Goal: Information Seeking & Learning: Compare options

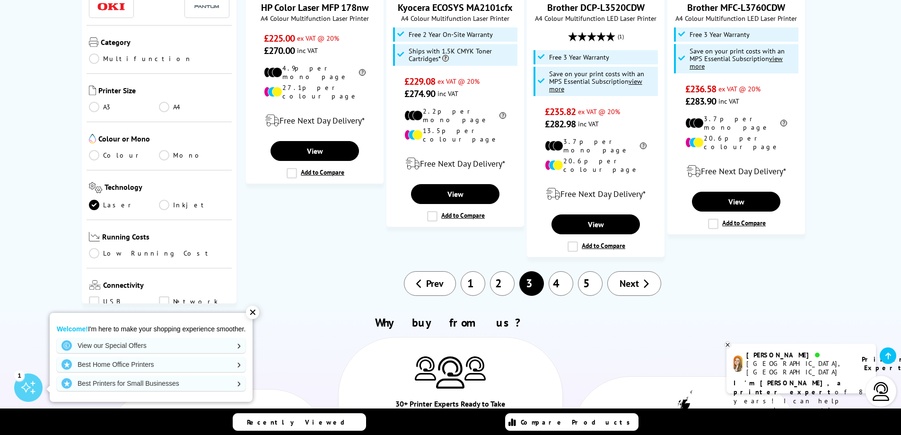
scroll to position [1135, 0]
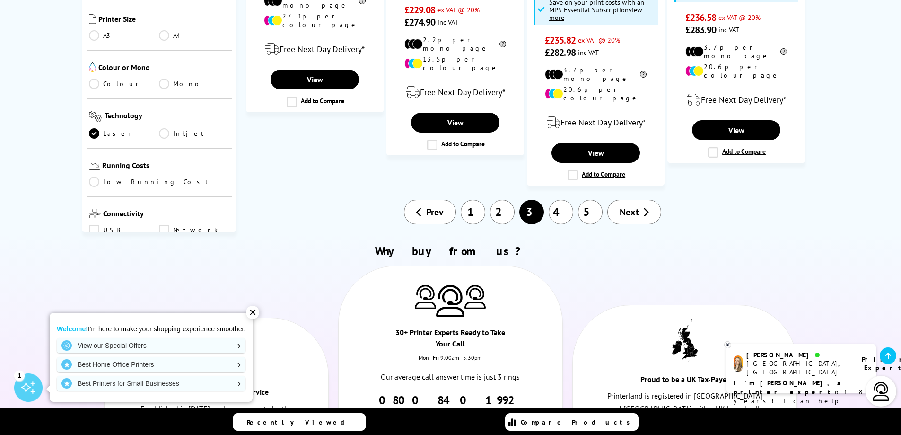
click at [630, 206] on span "Next" at bounding box center [629, 212] width 19 height 12
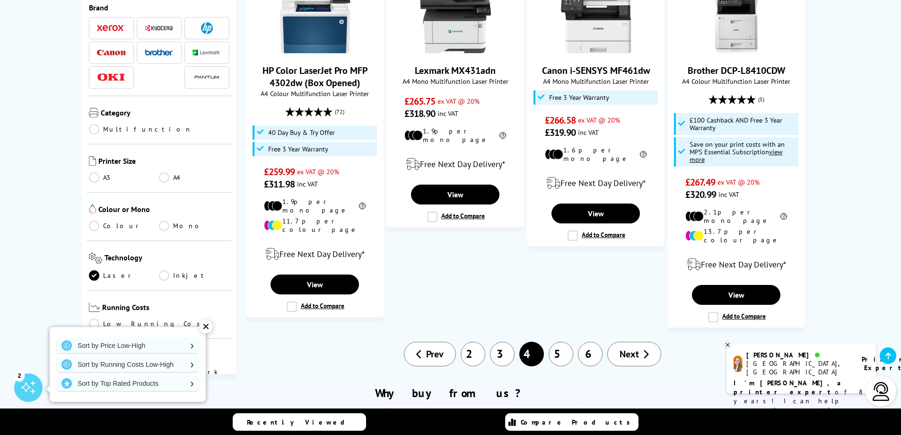
scroll to position [1041, 0]
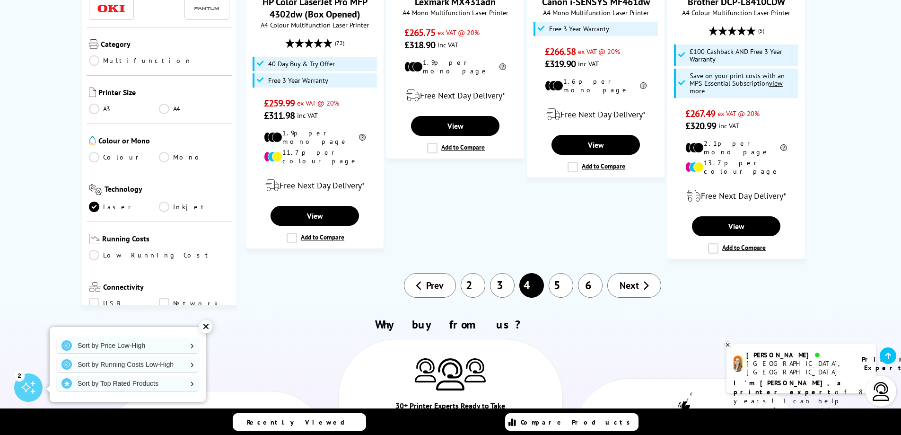
click at [627, 279] on span "Next" at bounding box center [629, 285] width 19 height 12
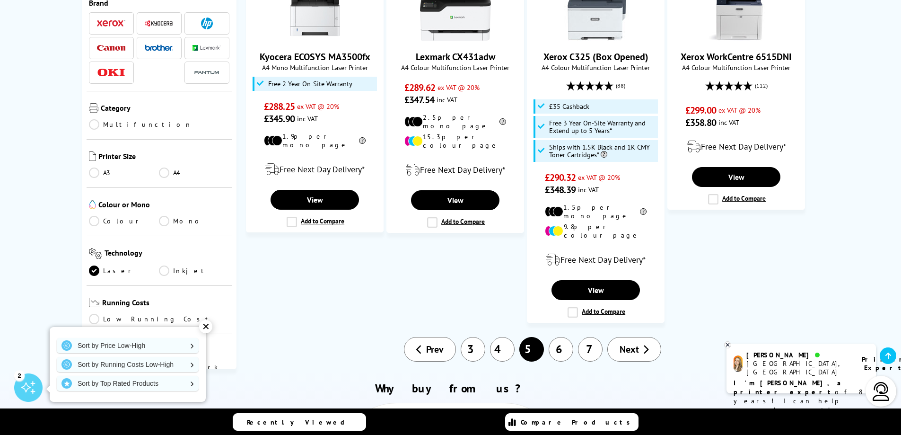
scroll to position [1041, 0]
click at [628, 343] on span "Next" at bounding box center [629, 349] width 19 height 12
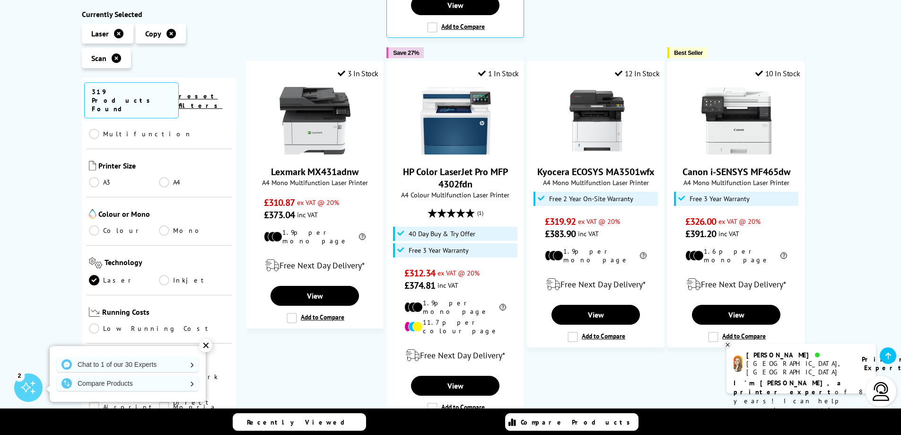
scroll to position [189, 0]
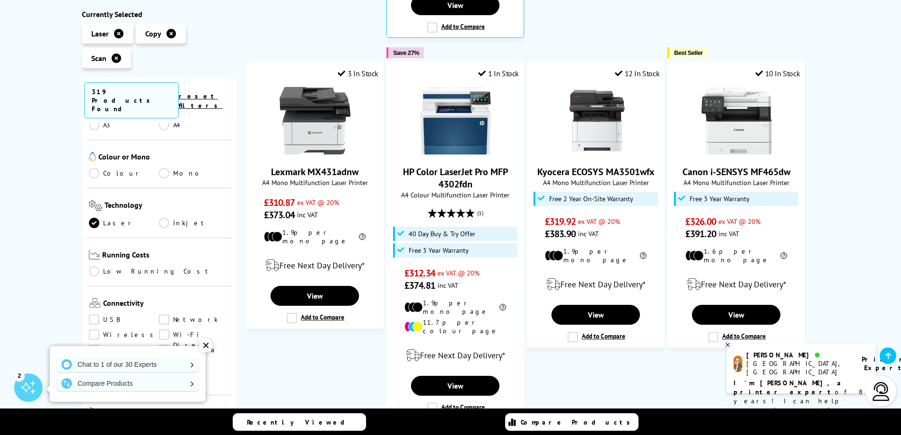
click at [163, 218] on link "Inkjet" at bounding box center [194, 223] width 70 height 10
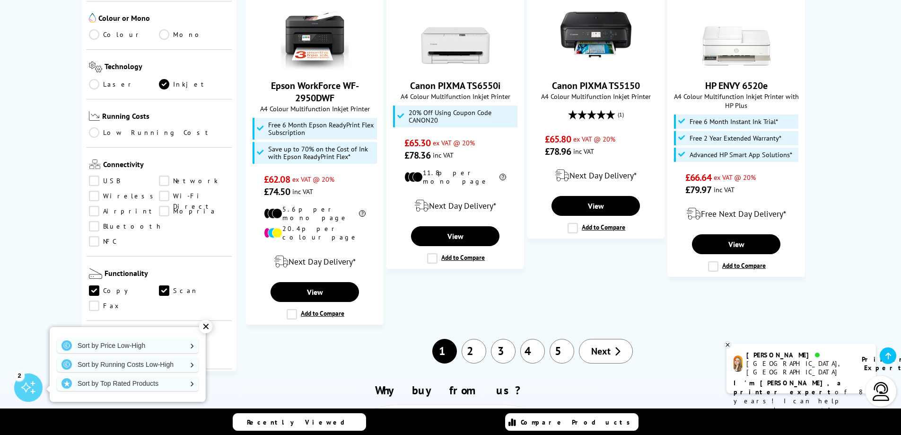
scroll to position [993, 0]
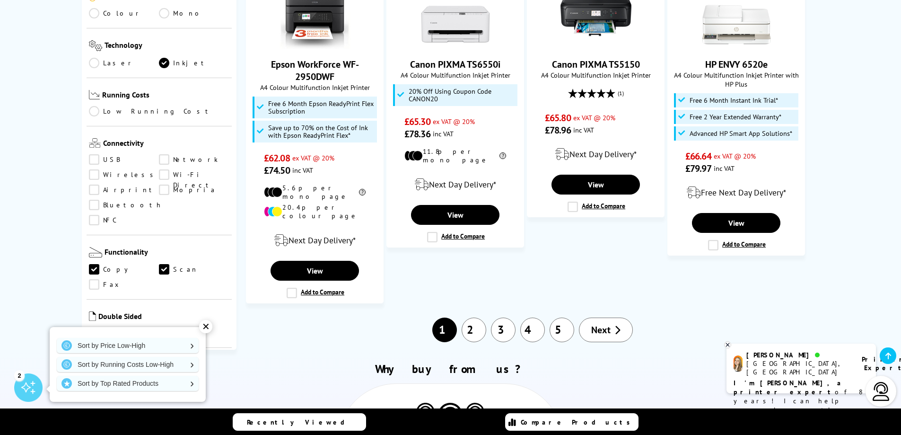
click at [563, 317] on link "5" at bounding box center [562, 329] width 25 height 25
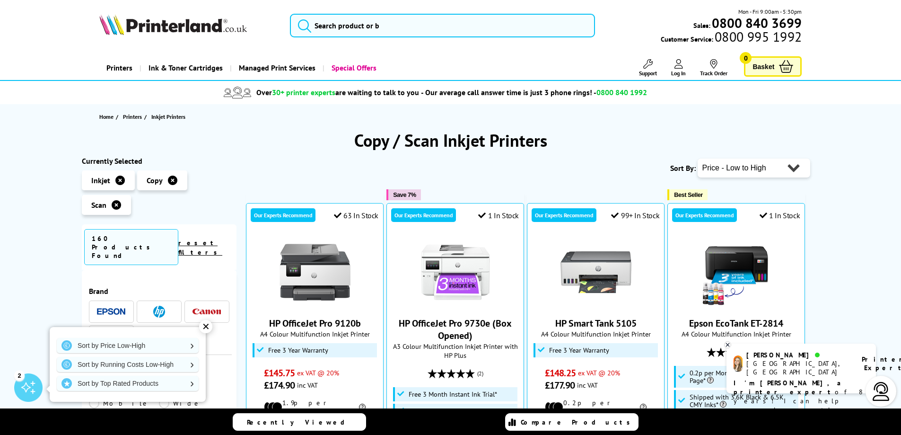
scroll to position [189, 0]
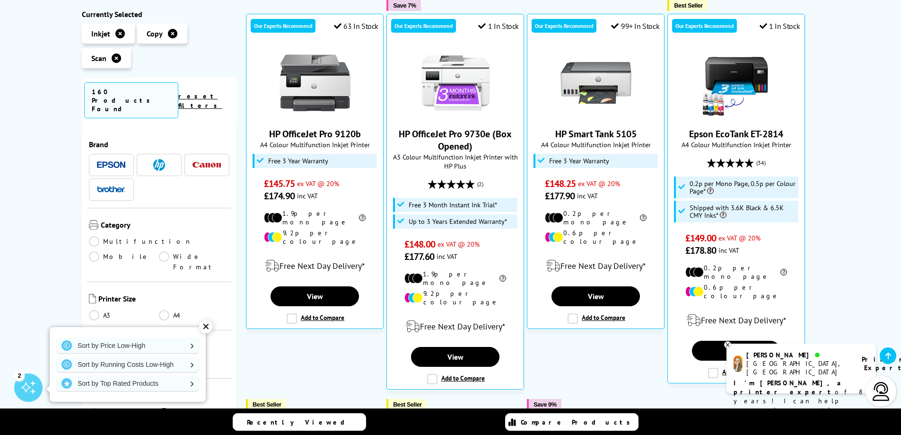
click at [97, 310] on link "A3" at bounding box center [124, 315] width 70 height 10
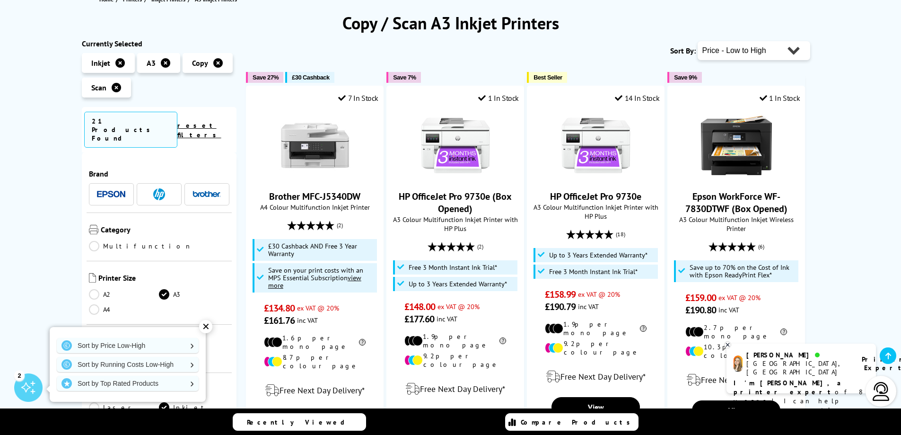
scroll to position [142, 0]
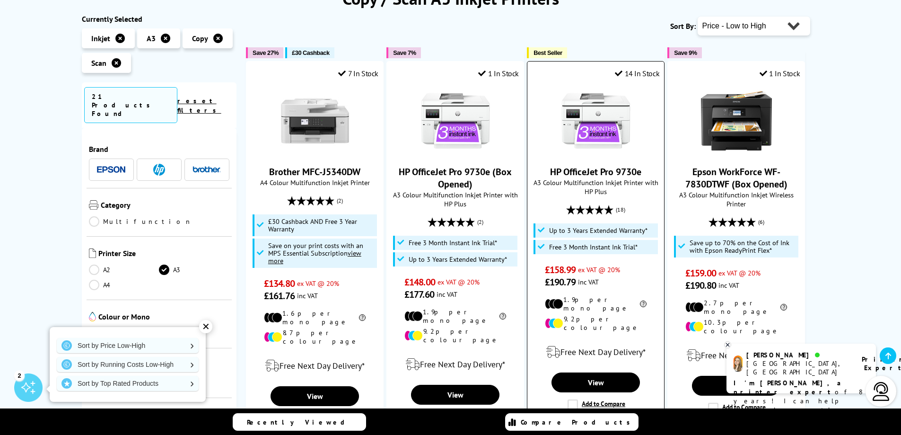
click at [604, 134] on img at bounding box center [596, 120] width 71 height 71
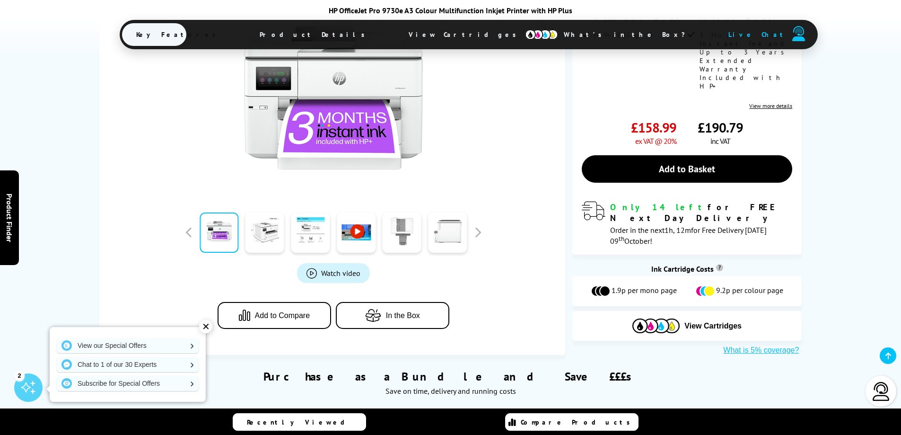
scroll to position [284, 0]
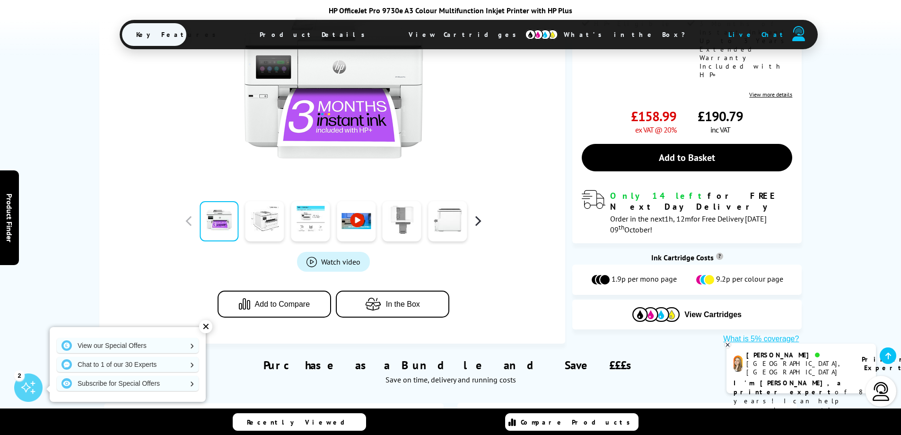
click at [473, 214] on button "button" at bounding box center [478, 221] width 14 height 14
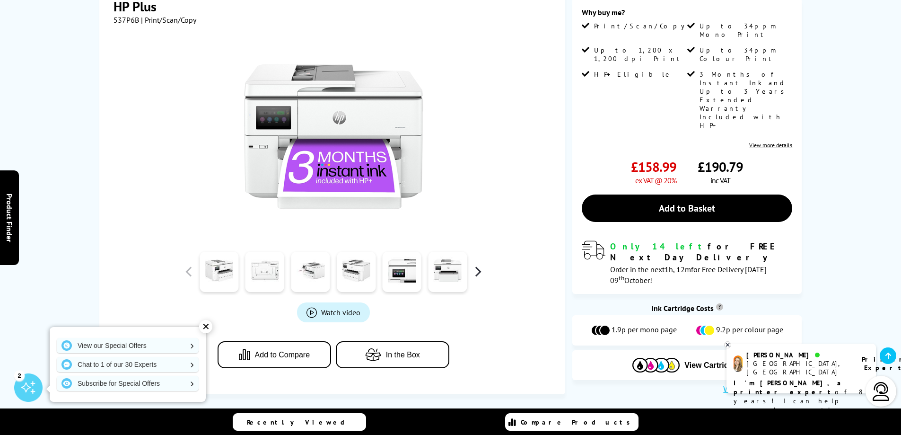
scroll to position [142, 0]
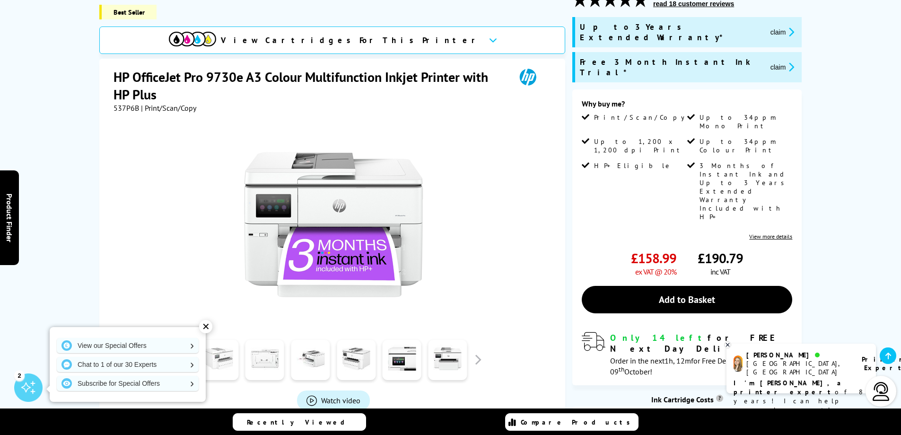
click at [216, 351] on link at bounding box center [219, 360] width 39 height 40
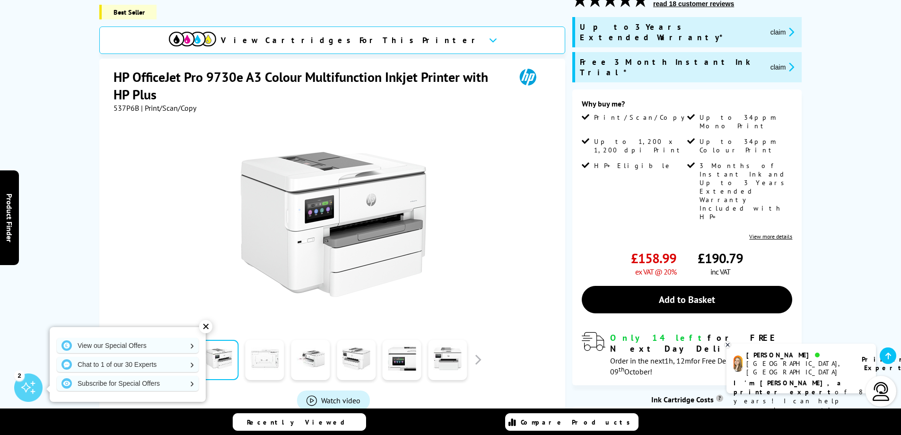
click at [255, 345] on link at bounding box center [265, 360] width 39 height 40
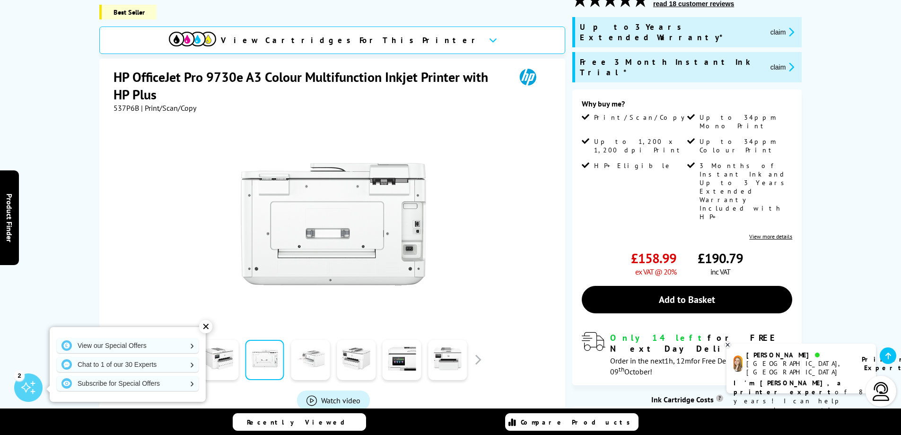
click at [309, 351] on link at bounding box center [310, 360] width 39 height 40
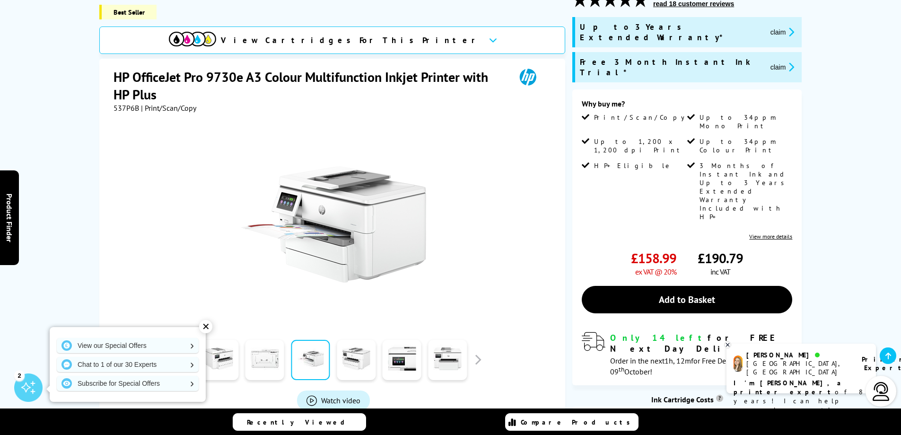
click at [379, 347] on div at bounding box center [402, 359] width 46 height 47
click at [350, 350] on link at bounding box center [356, 360] width 39 height 40
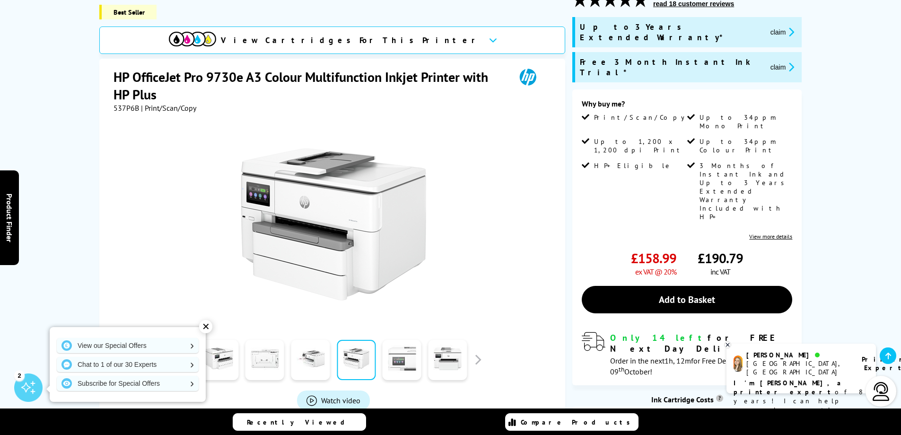
click at [402, 349] on link at bounding box center [402, 360] width 39 height 40
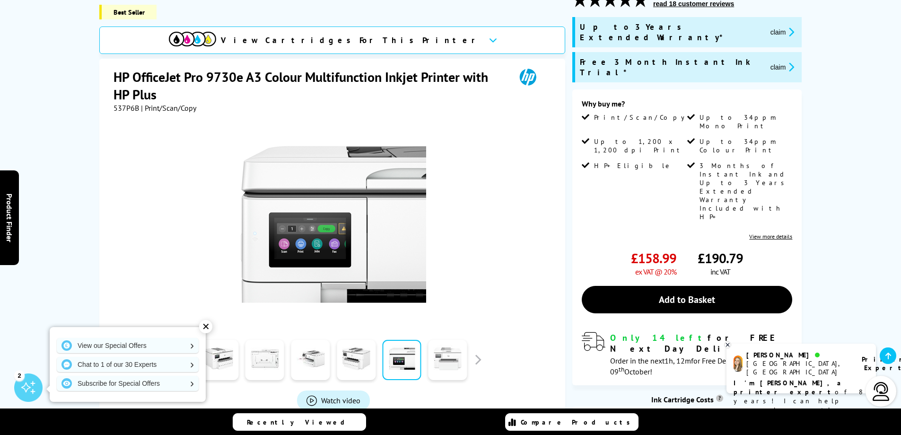
click at [451, 346] on link at bounding box center [447, 360] width 39 height 40
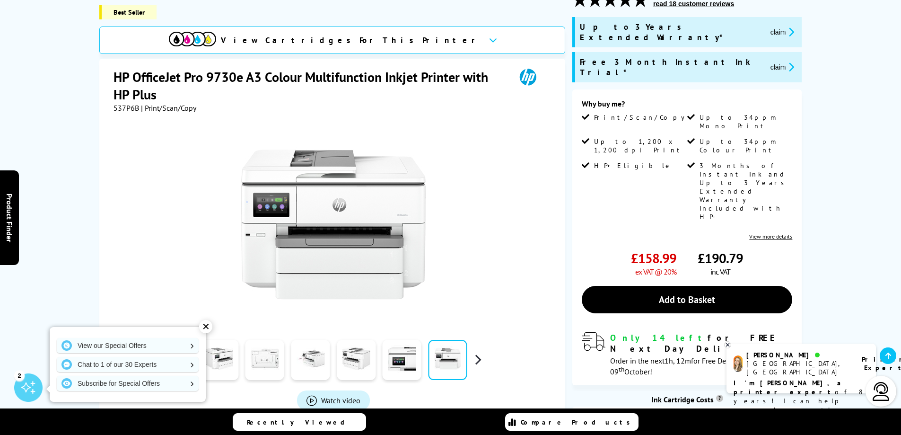
click at [484, 352] on button "button" at bounding box center [478, 359] width 14 height 14
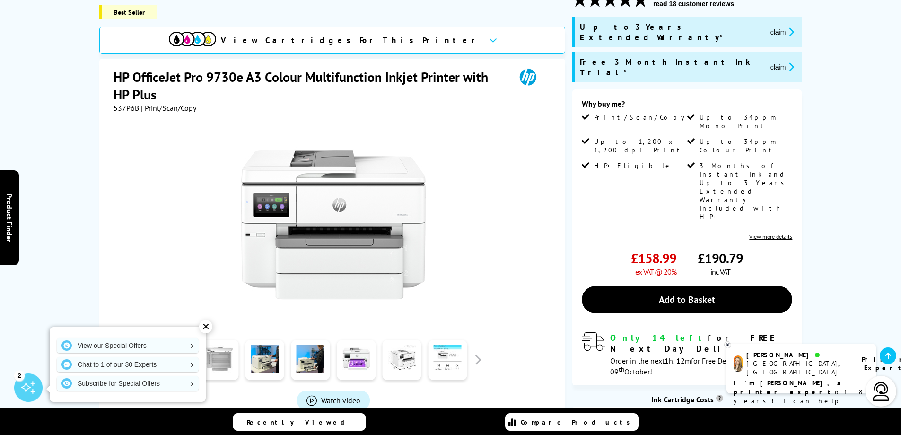
click at [229, 348] on link at bounding box center [219, 360] width 39 height 40
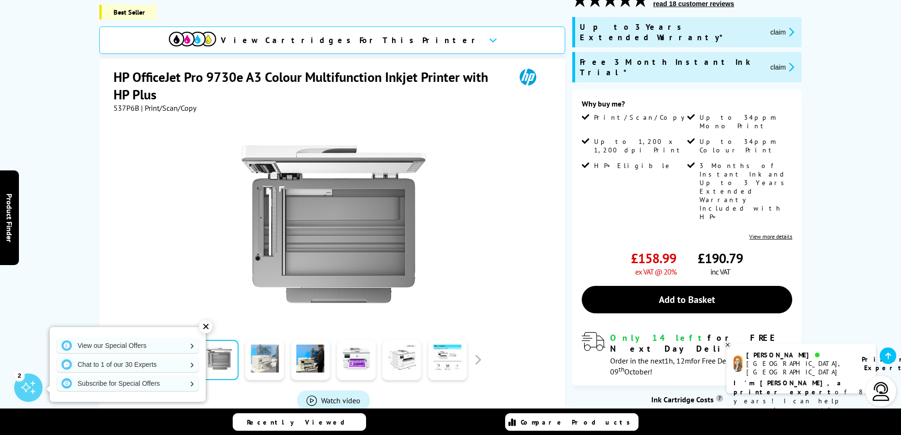
click at [264, 346] on link at bounding box center [265, 360] width 39 height 40
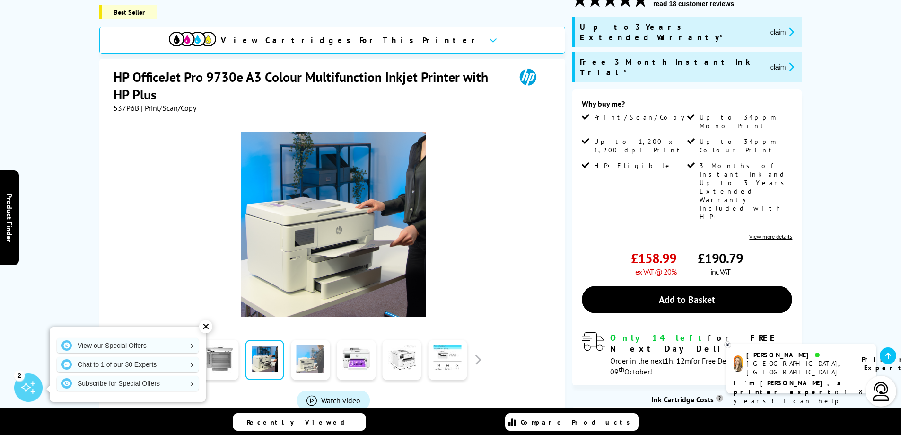
click at [308, 345] on link at bounding box center [310, 360] width 39 height 40
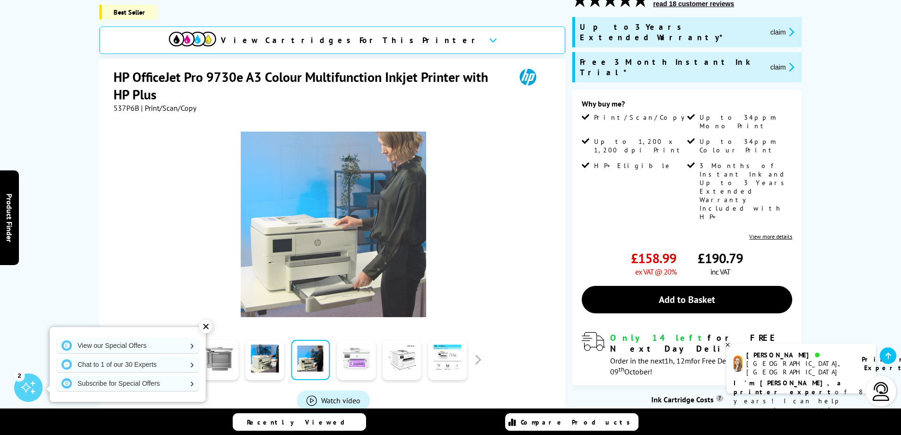
click at [358, 347] on link at bounding box center [356, 360] width 39 height 40
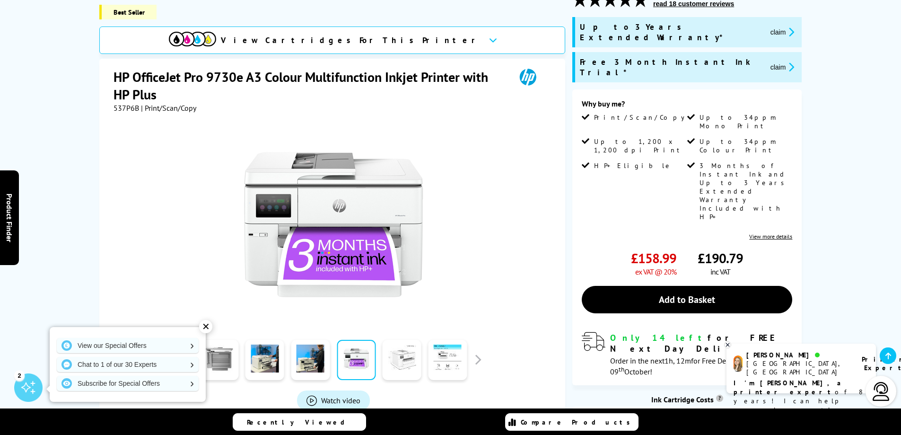
click at [405, 346] on link at bounding box center [402, 360] width 39 height 40
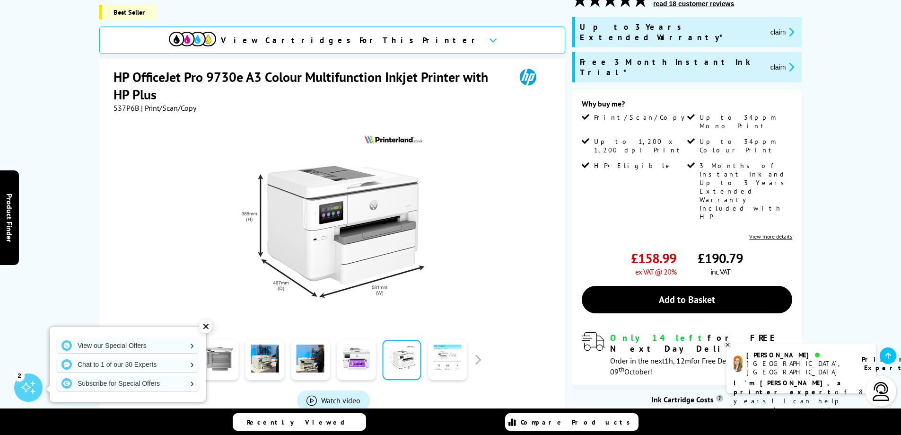
click at [452, 347] on link at bounding box center [447, 360] width 39 height 40
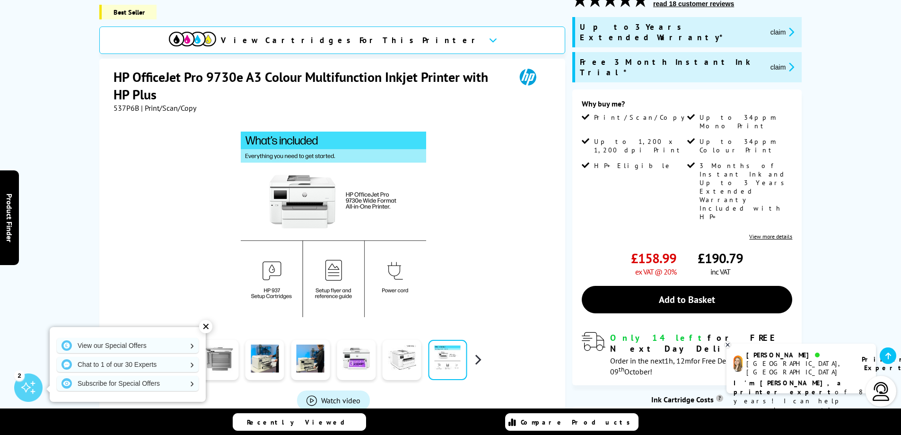
click at [478, 352] on button "button" at bounding box center [478, 359] width 14 height 14
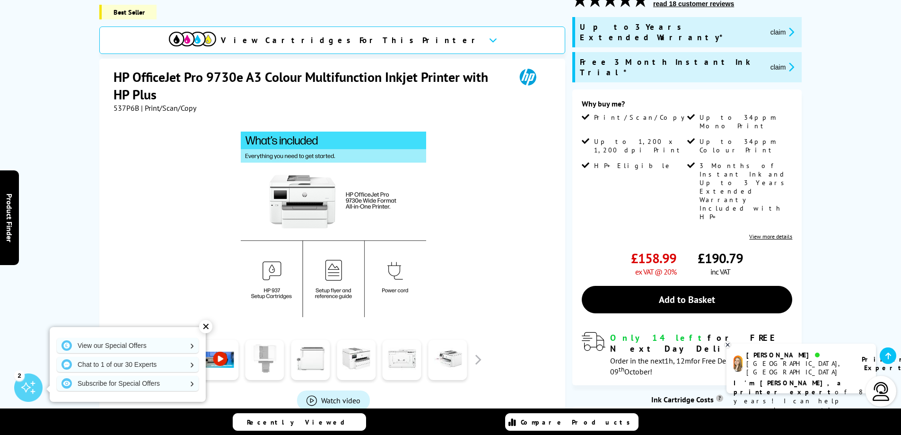
click at [264, 352] on link at bounding box center [265, 360] width 39 height 40
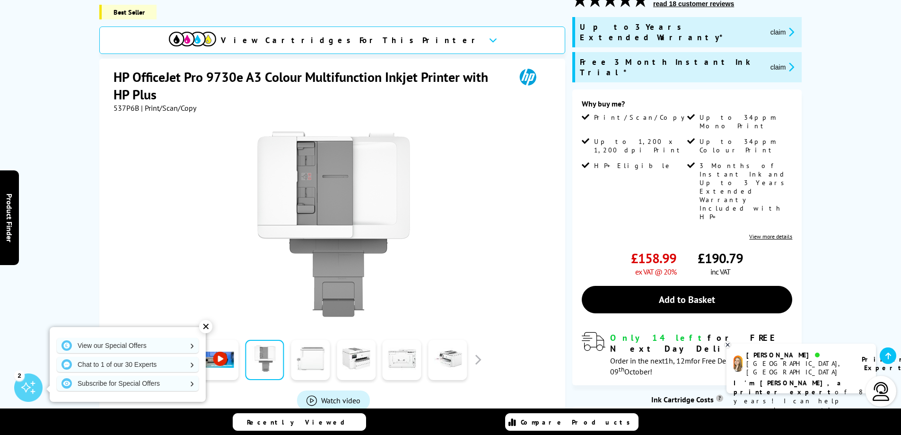
click at [314, 349] on link at bounding box center [310, 360] width 39 height 40
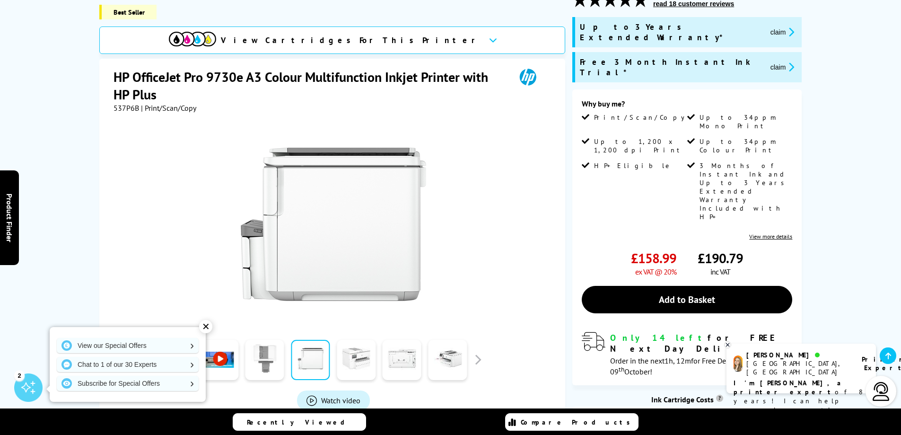
click at [349, 344] on link at bounding box center [356, 360] width 39 height 40
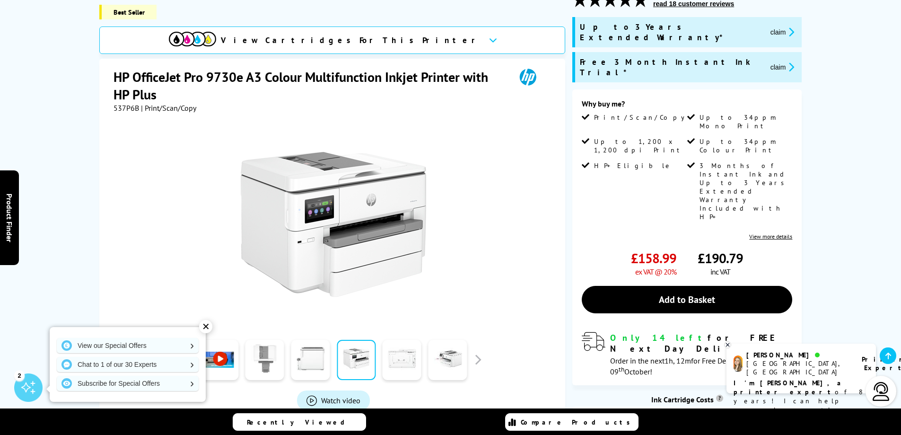
click at [409, 343] on link at bounding box center [402, 360] width 39 height 40
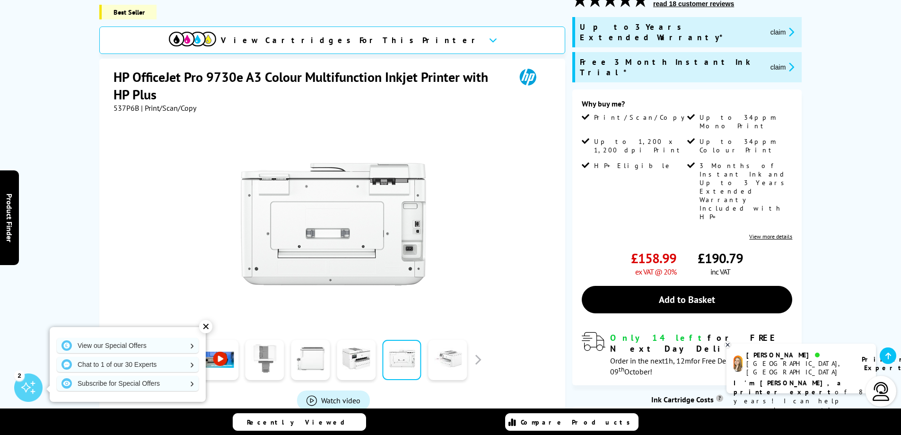
click at [459, 343] on link at bounding box center [447, 360] width 39 height 40
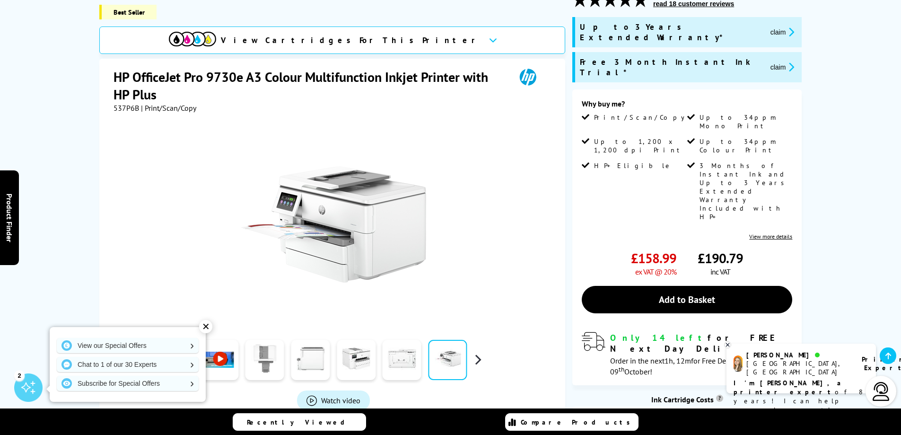
click at [475, 352] on button "button" at bounding box center [478, 359] width 14 height 14
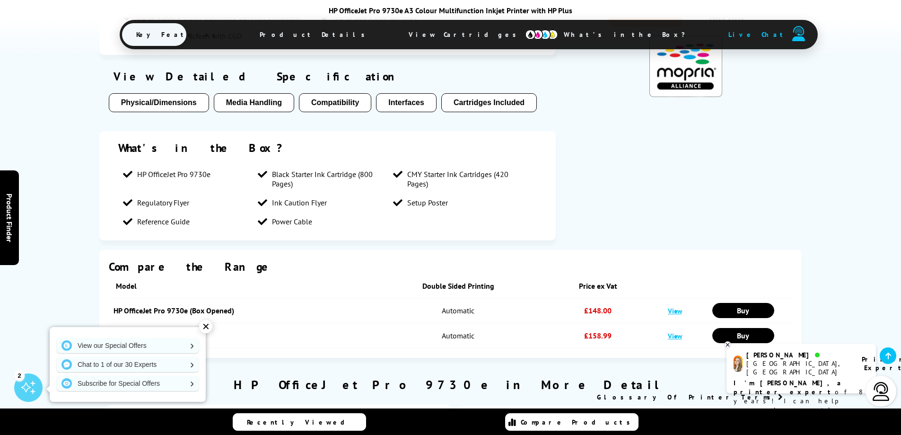
scroll to position [1088, 0]
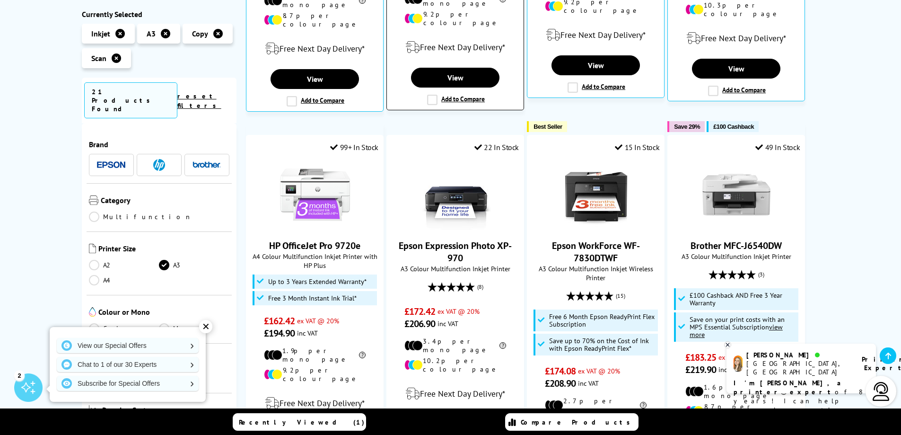
scroll to position [520, 0]
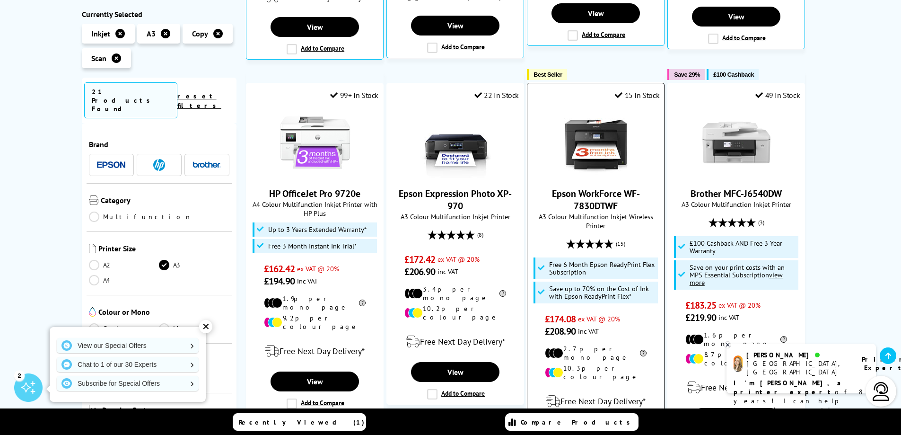
click at [599, 194] on link "Epson WorkForce WF-7830DTWF" at bounding box center [596, 199] width 88 height 25
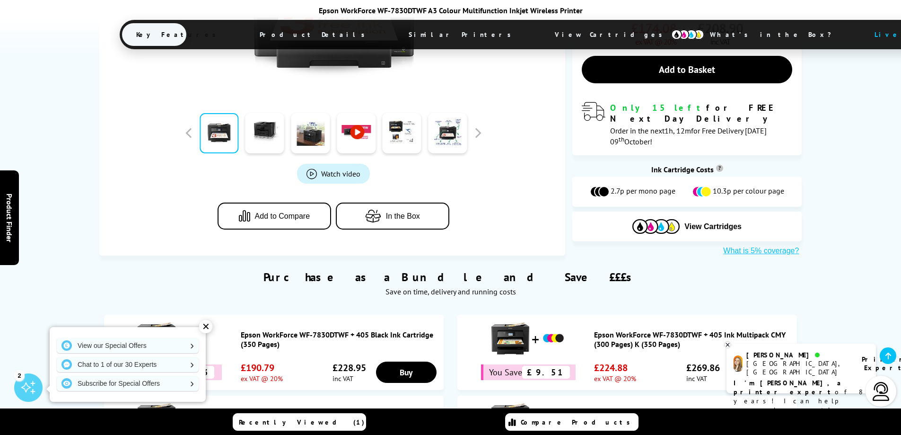
scroll to position [473, 0]
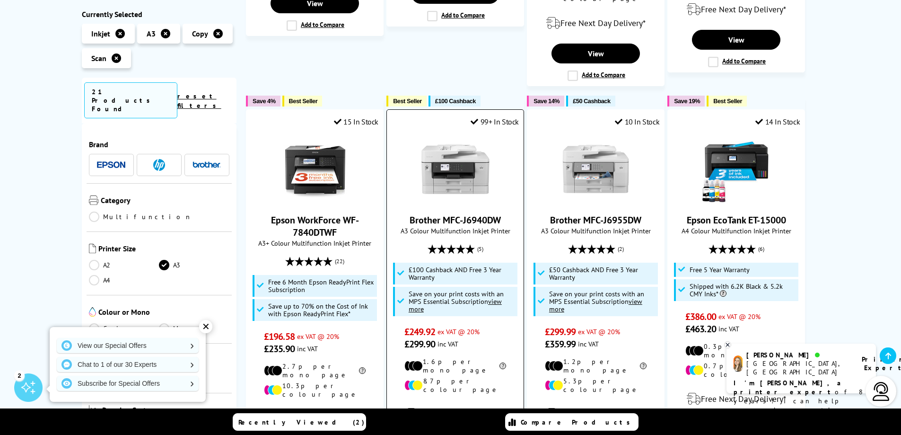
scroll to position [899, 0]
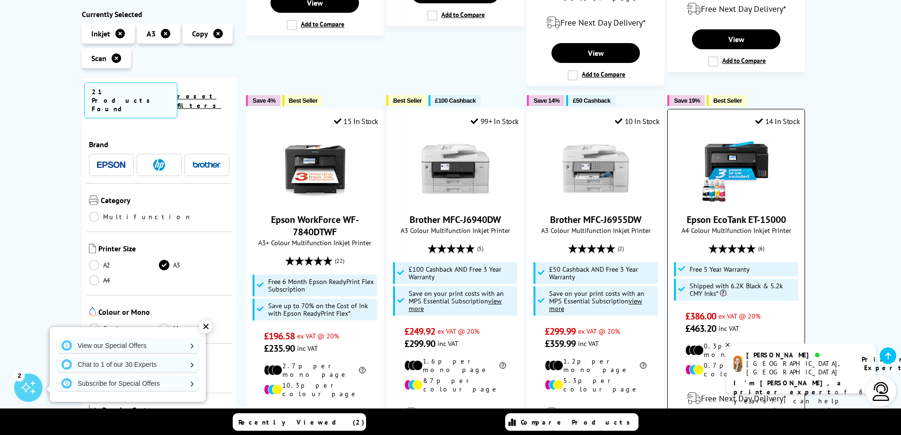
click at [727, 213] on link "Epson EcoTank ET-15000" at bounding box center [736, 219] width 99 height 12
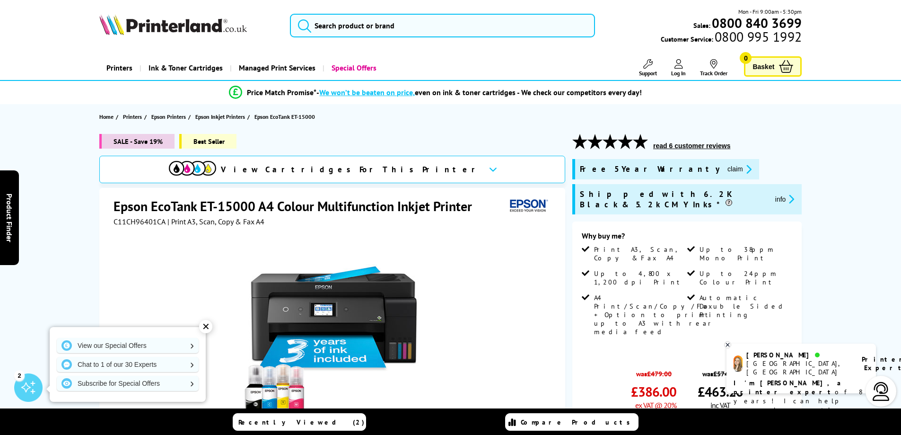
click at [200, 24] on img at bounding box center [173, 24] width 148 height 21
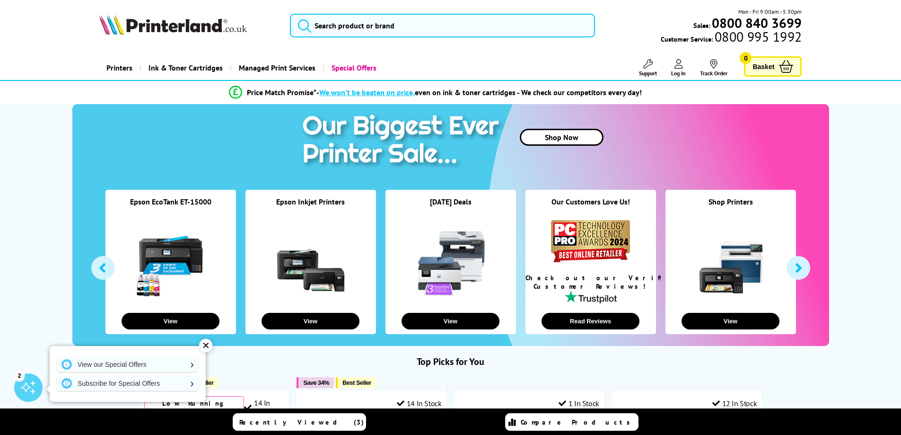
click at [568, 138] on link "Shop Now" at bounding box center [562, 137] width 84 height 17
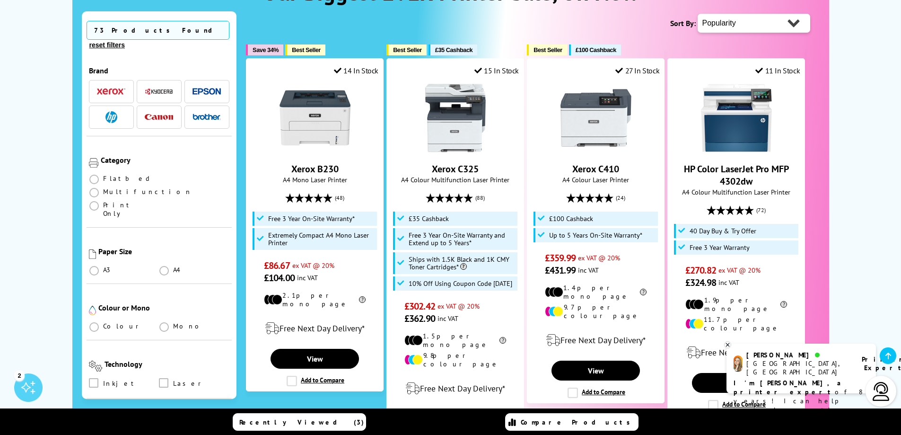
scroll to position [189, 0]
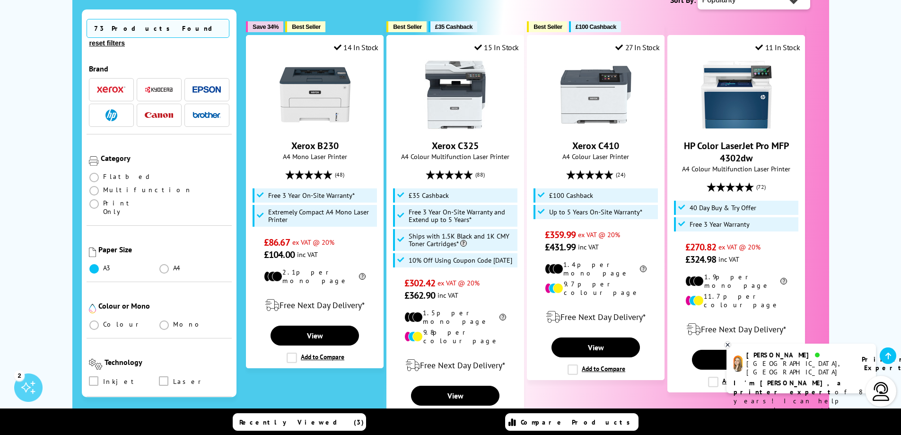
click at [94, 264] on span at bounding box center [93, 268] width 9 height 9
click at [103, 265] on input "radio" at bounding box center [103, 265] width 0 height 0
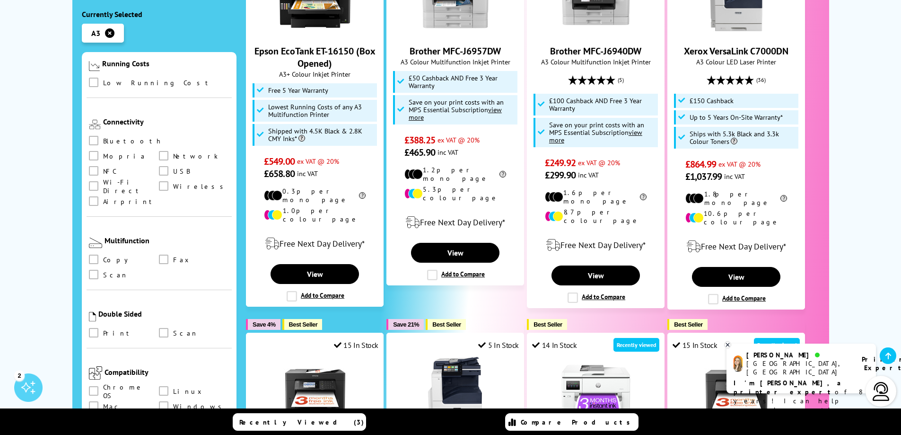
scroll to position [426, 0]
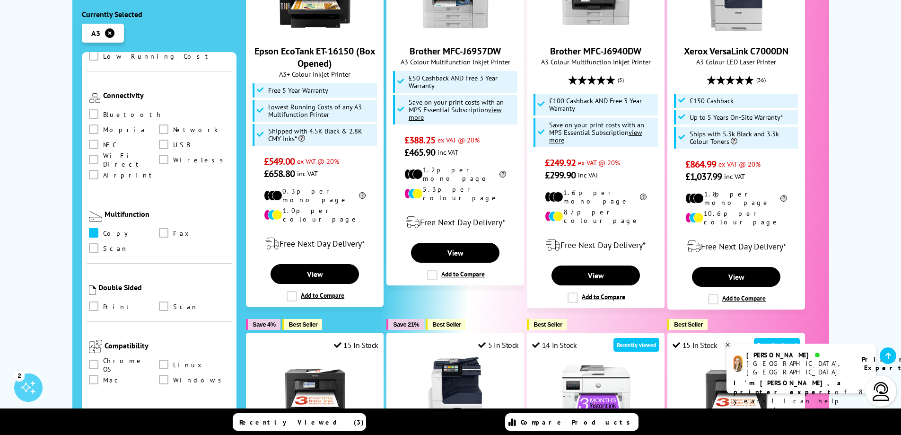
click at [97, 228] on span at bounding box center [93, 232] width 9 height 9
click at [103, 229] on input "checkbox" at bounding box center [103, 229] width 0 height 0
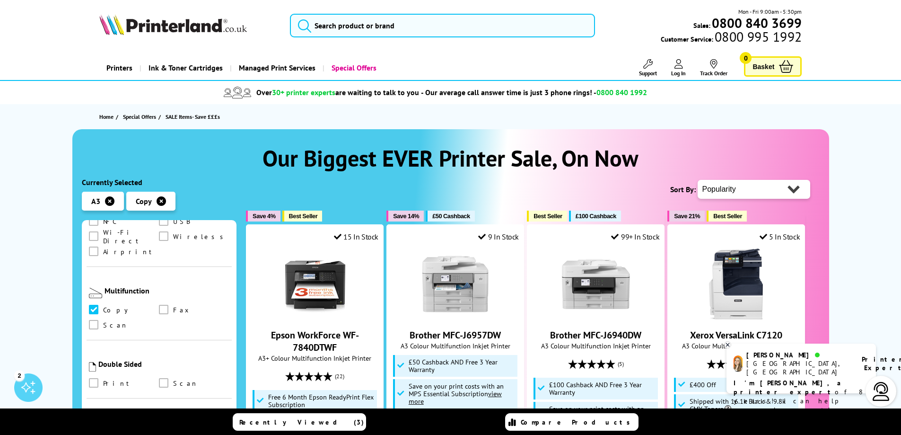
scroll to position [520, 0]
click at [94, 316] on span at bounding box center [93, 320] width 9 height 9
click at [103, 318] on input "checkbox" at bounding box center [103, 318] width 0 height 0
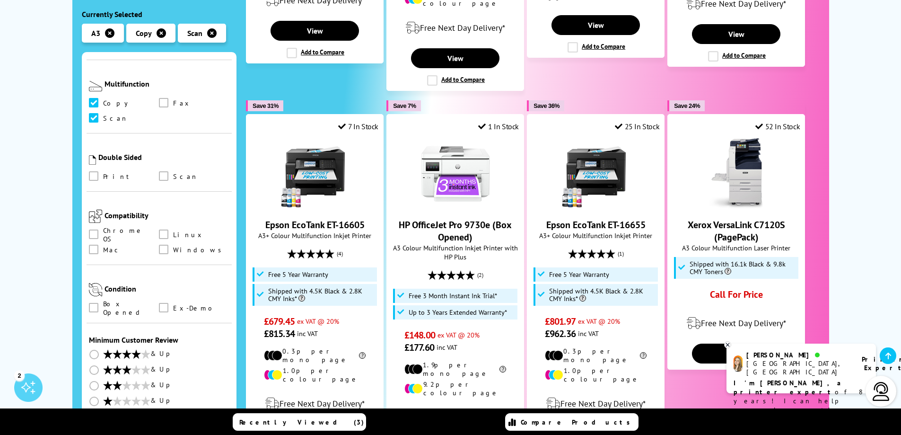
scroll to position [993, 0]
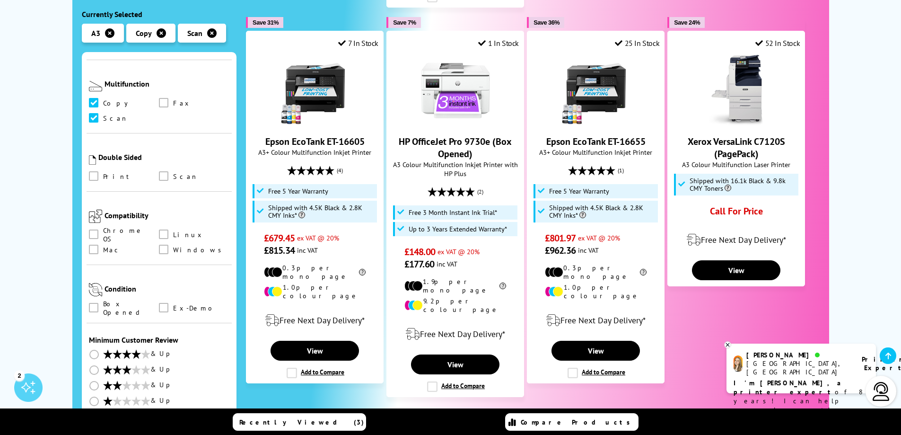
click at [522, 411] on button "2" at bounding box center [517, 423] width 24 height 24
